Goal: Communication & Community: Answer question/provide support

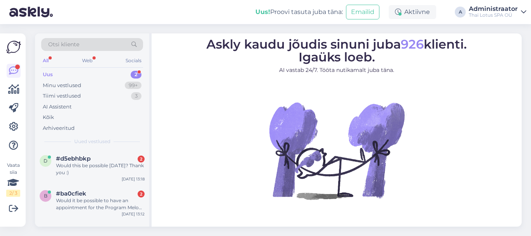
click at [138, 74] on div "2" at bounding box center [136, 75] width 11 height 8
click at [80, 201] on div "Would it be possible to have an appointment for the Program Melon Care [DATE]?" at bounding box center [100, 204] width 89 height 14
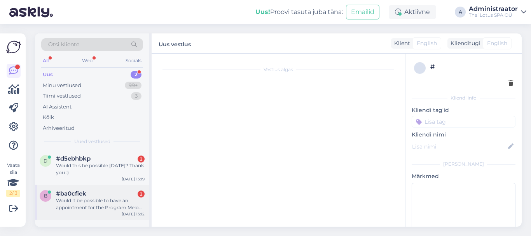
scroll to position [17, 0]
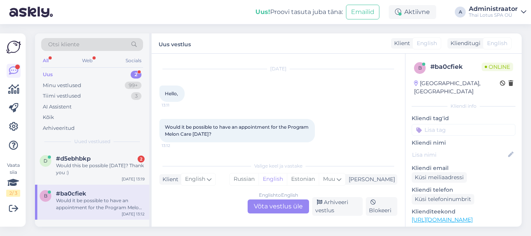
click at [192, 186] on div "Valige [PERSON_NAME] vastake Klient English Mina Russian English Estonian Muu E…" at bounding box center [278, 187] width 238 height 58
click at [319, 176] on div "Estonian" at bounding box center [303, 179] width 32 height 12
click at [319, 180] on div "Estonian" at bounding box center [303, 179] width 32 height 12
click at [296, 206] on div "English to Estonian Võta vestlus üle" at bounding box center [278, 206] width 61 height 14
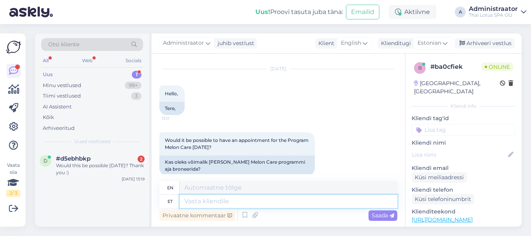
click at [236, 204] on textarea at bounding box center [289, 201] width 218 height 13
type textarea "Еук"
type textarea "Euku"
type textarea "[PERSON_NAME]"
type textarea "Tere!"
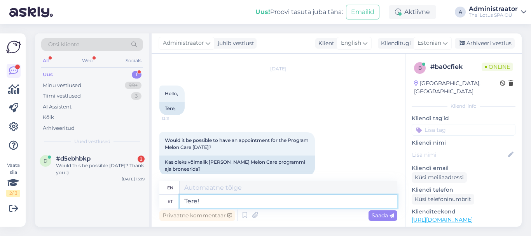
type textarea "Hello!"
type textarea "Tere![PERSON_NAME]"
type textarea "Hello![DATE]"
type textarea "Tere![PERSON_NAME] kahjuks"
type textarea "Hello! Unfortunately [DATE]"
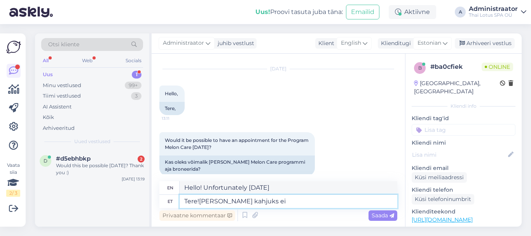
type textarea "Tere![PERSON_NAME] kahjuks ei"
type textarea "Hello! Unfortunately not [DATE]"
type textarea "Tere![PERSON_NAME] kahjuks ei ole"
type textarea "Hello! Unfortunately, [DATE] is not"
type textarea "Tere![PERSON_NAME] kahjuks ei ole aega"
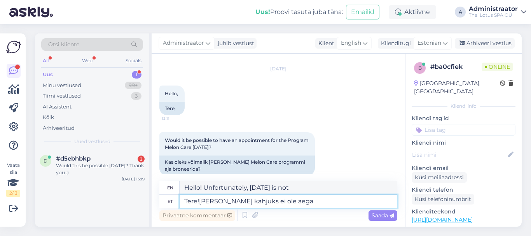
type textarea "Hello! Unfortunately, I don't have time [DATE]-"
type textarea "Tere![PERSON_NAME] kahjuks ei ole aega."
type textarea "Hello! Unfortunately, I don't have time [DATE]."
click at [199, 200] on textarea "Tere![PERSON_NAME] kahjuks ei ole aega." at bounding box center [289, 201] width 218 height 13
type textarea "Tere! [PERSON_NAME] kahjuks ei ole aega."
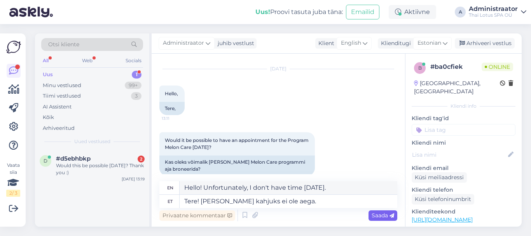
click at [389, 217] on icon at bounding box center [391, 215] width 5 height 5
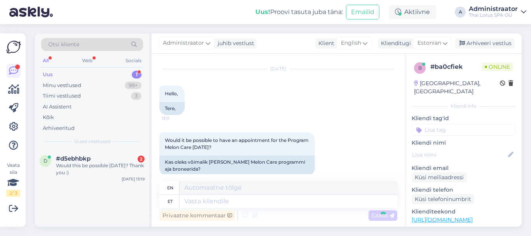
scroll to position [74, 0]
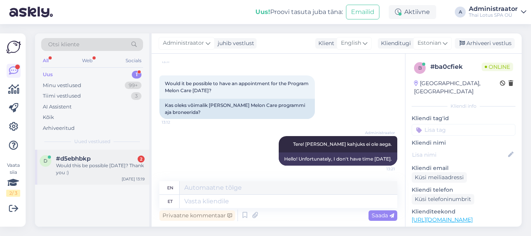
click at [96, 161] on div "#d5ebhbkp 2" at bounding box center [100, 158] width 89 height 7
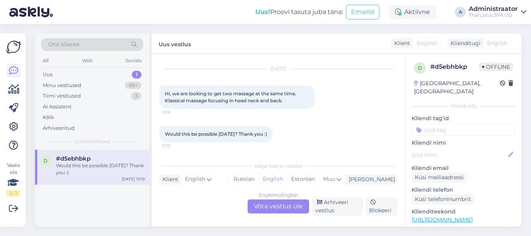
click at [273, 209] on div "English to English Võta vestlus üle" at bounding box center [278, 206] width 61 height 14
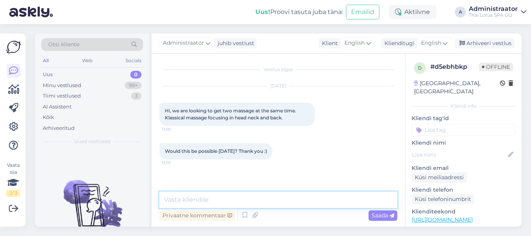
click at [202, 202] on textarea at bounding box center [278, 200] width 238 height 16
click at [448, 44] on div "English" at bounding box center [434, 43] width 35 height 12
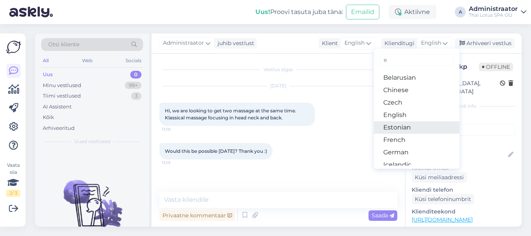
type input "e"
click at [424, 124] on link "Estonian" at bounding box center [417, 127] width 86 height 12
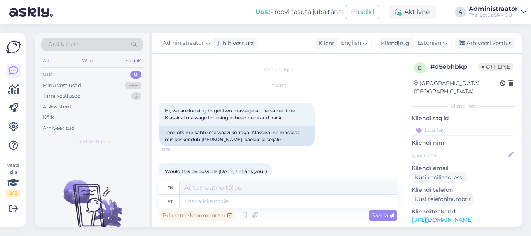
scroll to position [27, 0]
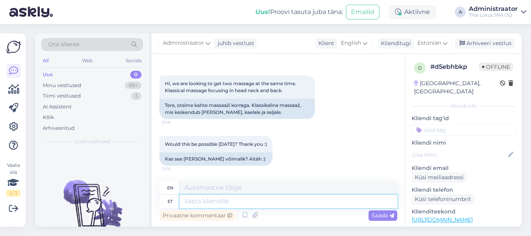
click at [256, 204] on textarea at bounding box center [289, 201] width 218 height 13
type textarea "Tere!"
type textarea "Hello!"
type textarea "Tere! [PERSON_NAME]"
type textarea "Hello! [DATE]"
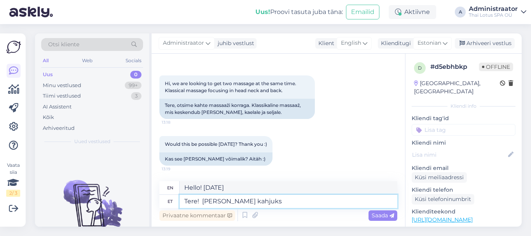
type textarea "Tere! [PERSON_NAME] kahjuks"
type textarea "Hello! Unfortunately [DATE]"
type textarea "Tere! [PERSON_NAME] kahjuks ei"
type textarea "Hello! Unfortunately not [DATE]"
type textarea "Tere! [PERSON_NAME] kahjuks ei ole"
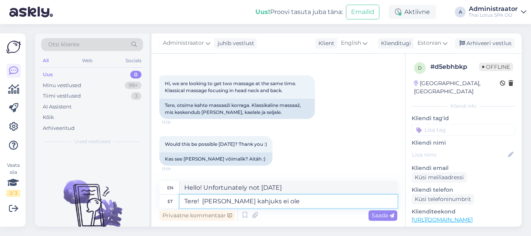
type textarea "Hello! Unfortunately, it's not [DATE]."
type textarea "Tere! [PERSON_NAME] kahjuks ei ole aega"
type textarea "Hello! Unfortunately, I don't have time [DATE]."
type textarea "Tere! [PERSON_NAME] kahjuks ei ole aega [PERSON_NAME]"
type textarea "Hello! Unfortunately, there is no time for two [DATE]."
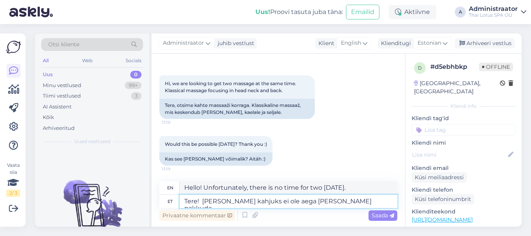
type textarea "Tere! [PERSON_NAME] kahjuks ei ole aega [PERSON_NAME] pakkuda."
type textarea "Hello! Unfortunately, there is no time to offer two [DATE]."
type textarea "Tere! [PERSON_NAME] kahjuks ei ole aega [PERSON_NAME] pakkuda."
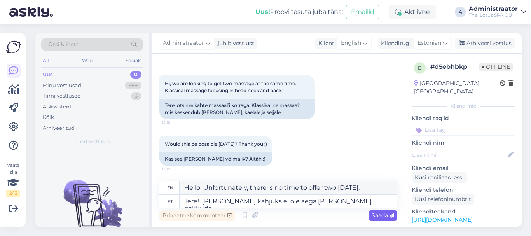
click at [379, 217] on span "Saada" at bounding box center [383, 215] width 23 height 7
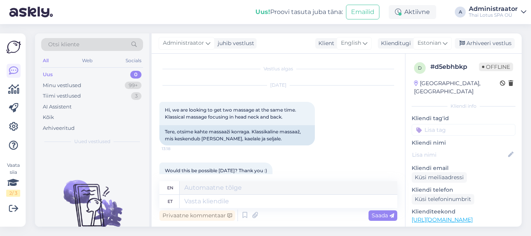
scroll to position [0, 0]
